Goal: Find specific page/section: Find specific page/section

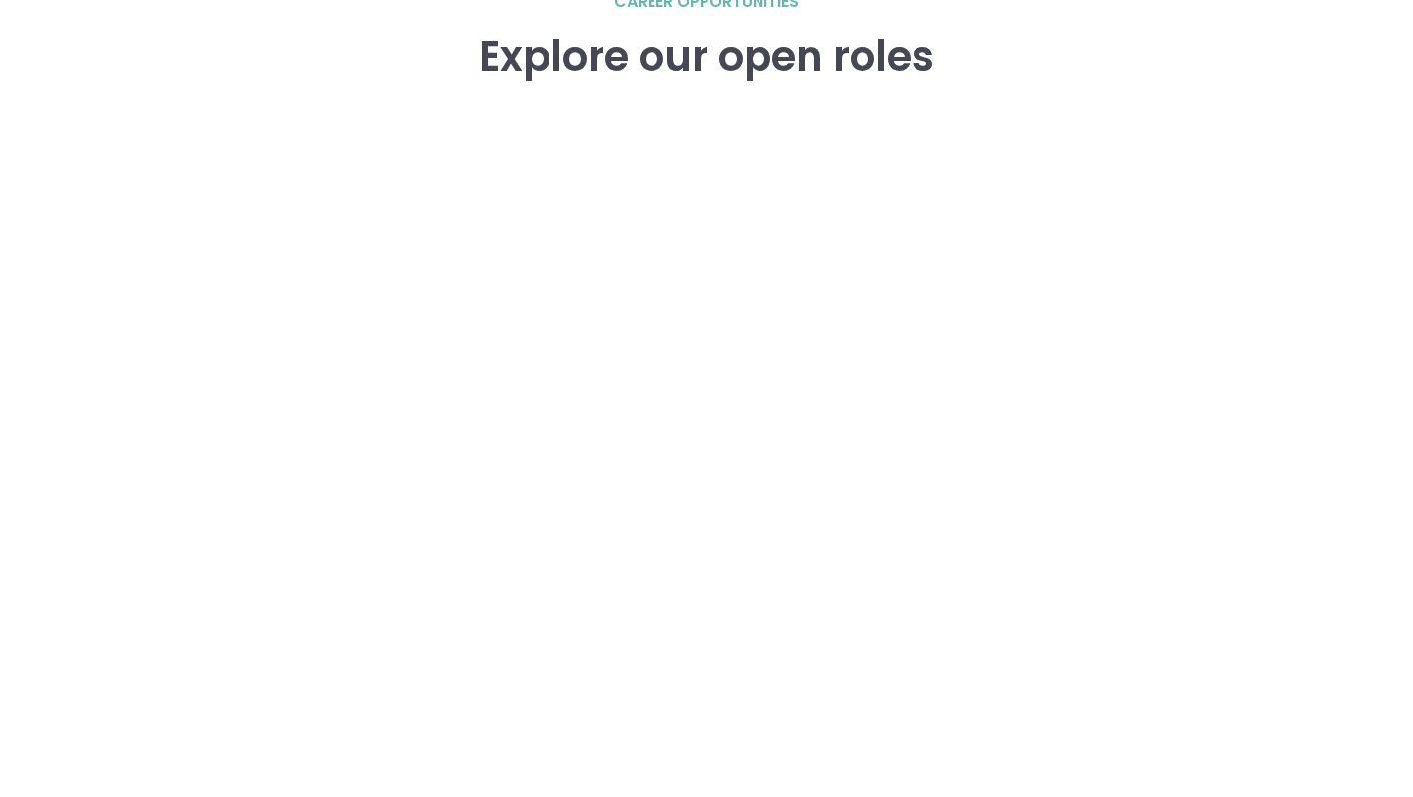
scroll to position [2799, 0]
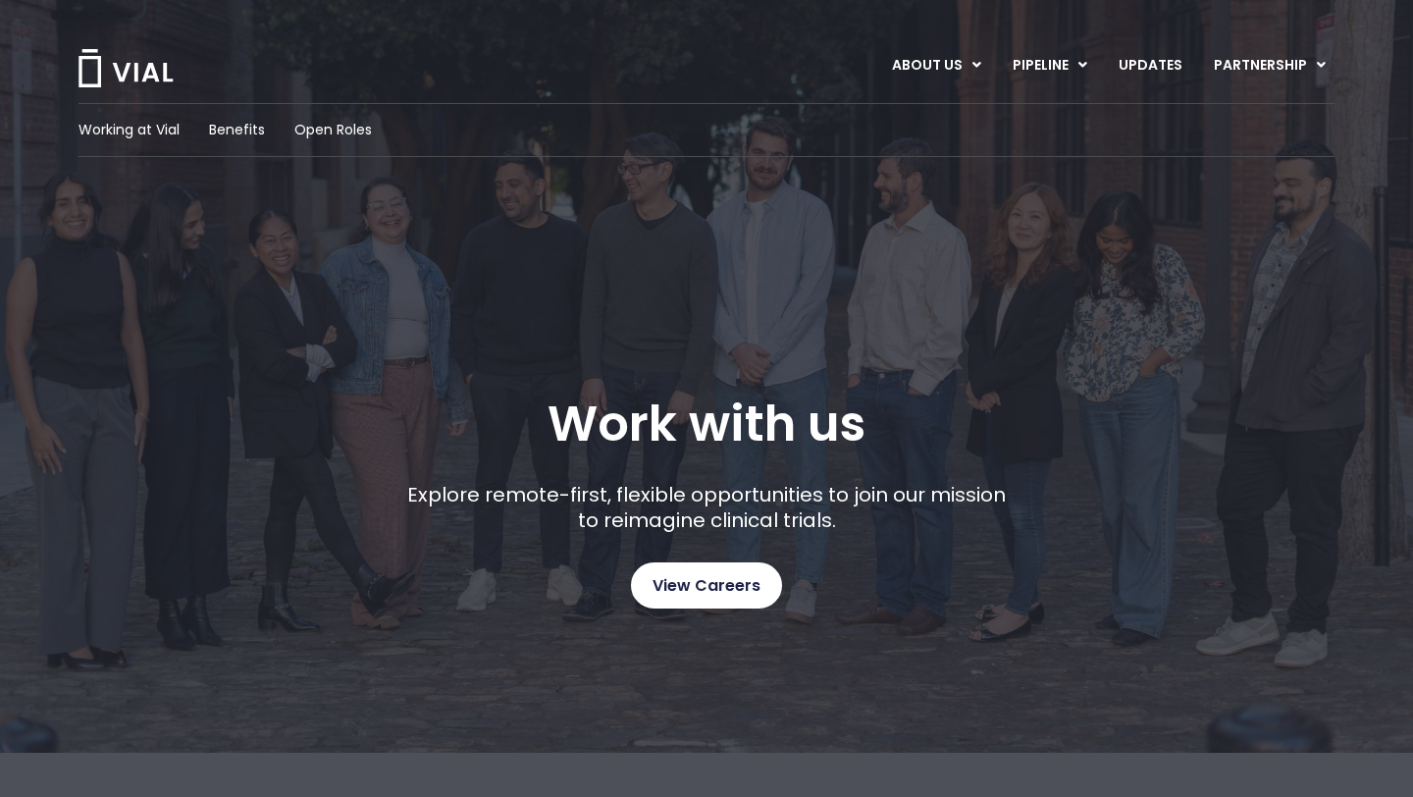
click at [688, 592] on span "View Careers" at bounding box center [707, 586] width 108 height 26
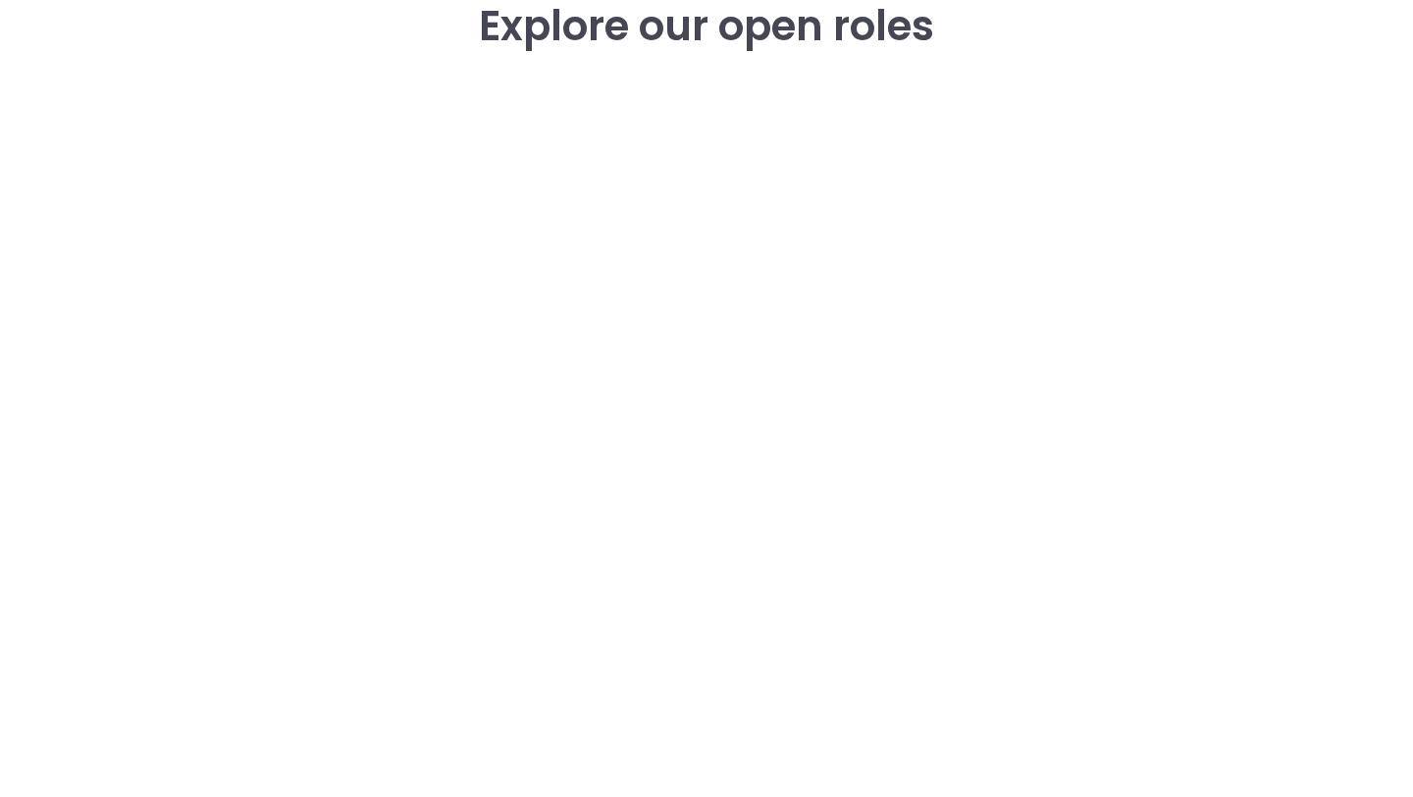
scroll to position [2893, 0]
